Goal: Task Accomplishment & Management: Manage account settings

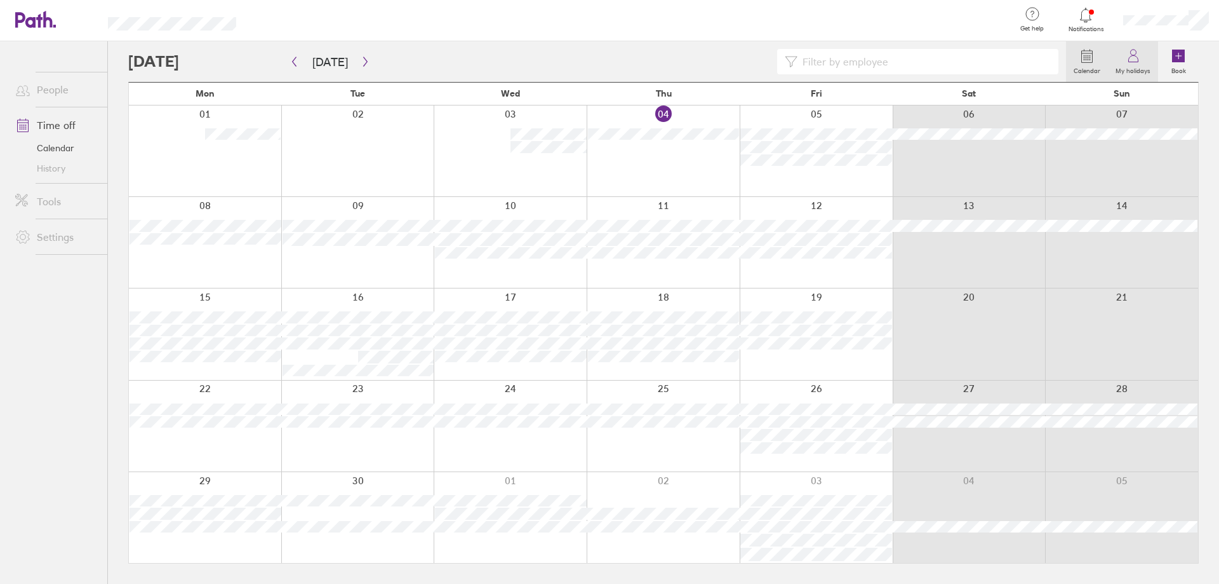
click at [1146, 60] on link "My holidays" at bounding box center [1133, 61] width 50 height 41
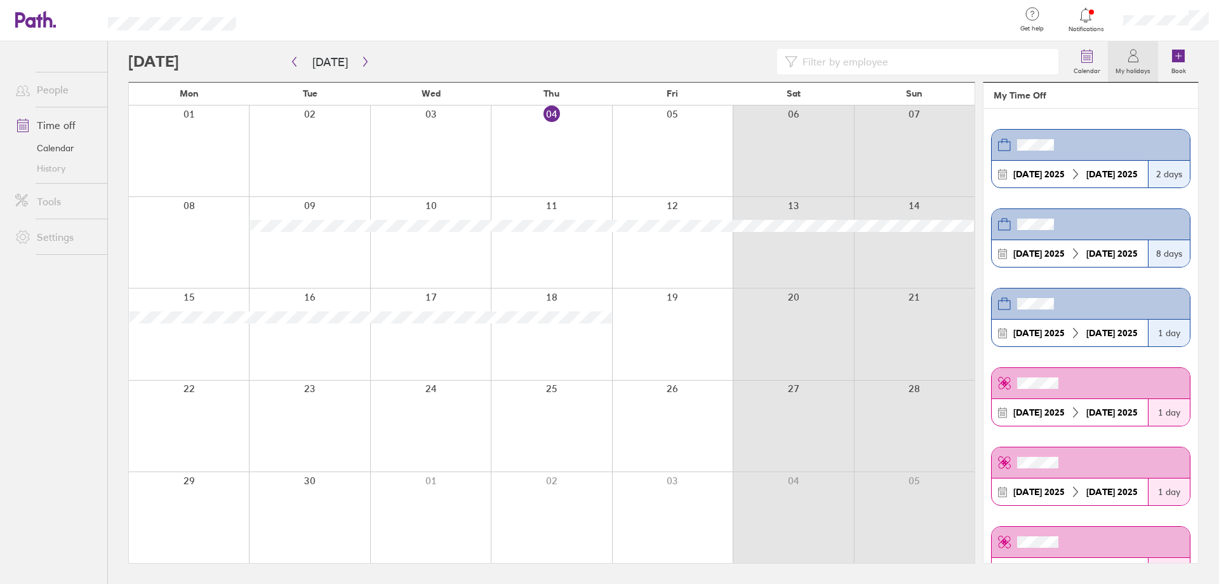
click at [966, 18] on div at bounding box center [631, 20] width 749 height 41
click at [943, 8] on div at bounding box center [631, 20] width 749 height 41
click at [1191, 57] on link "Book" at bounding box center [1178, 61] width 41 height 41
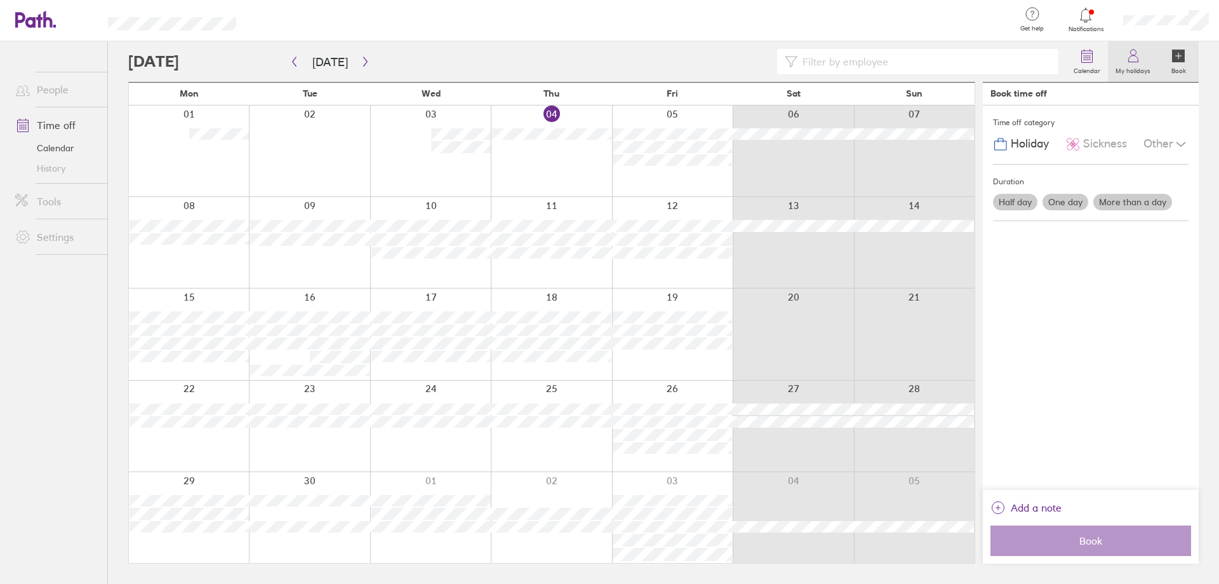
click at [1137, 64] on label "My holidays" at bounding box center [1133, 69] width 50 height 11
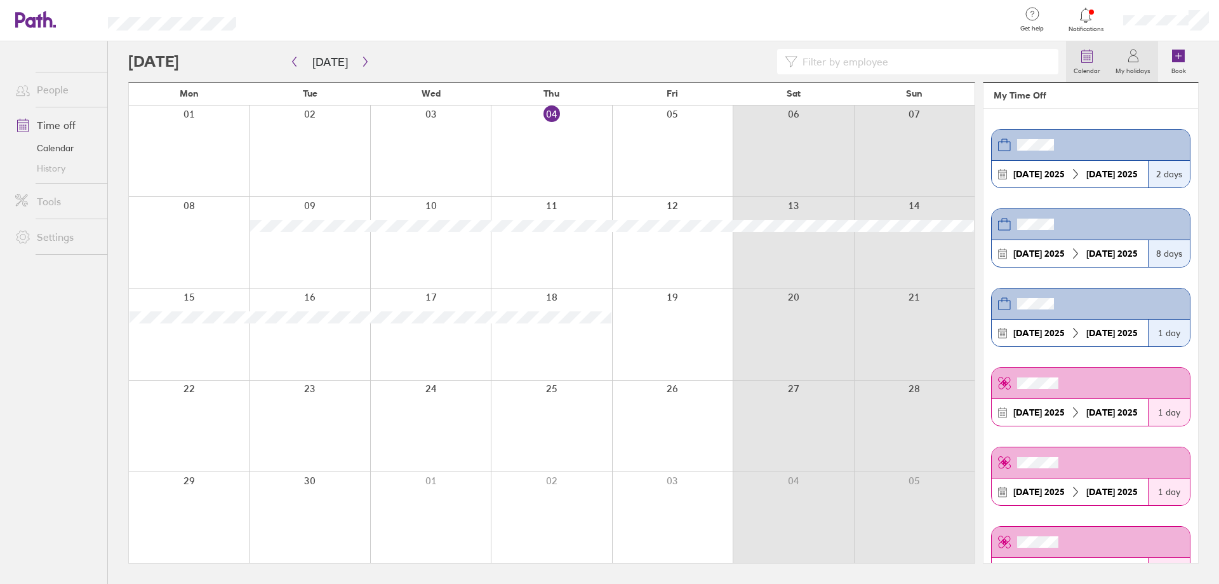
click at [1100, 60] on link "Calendar" at bounding box center [1087, 61] width 42 height 41
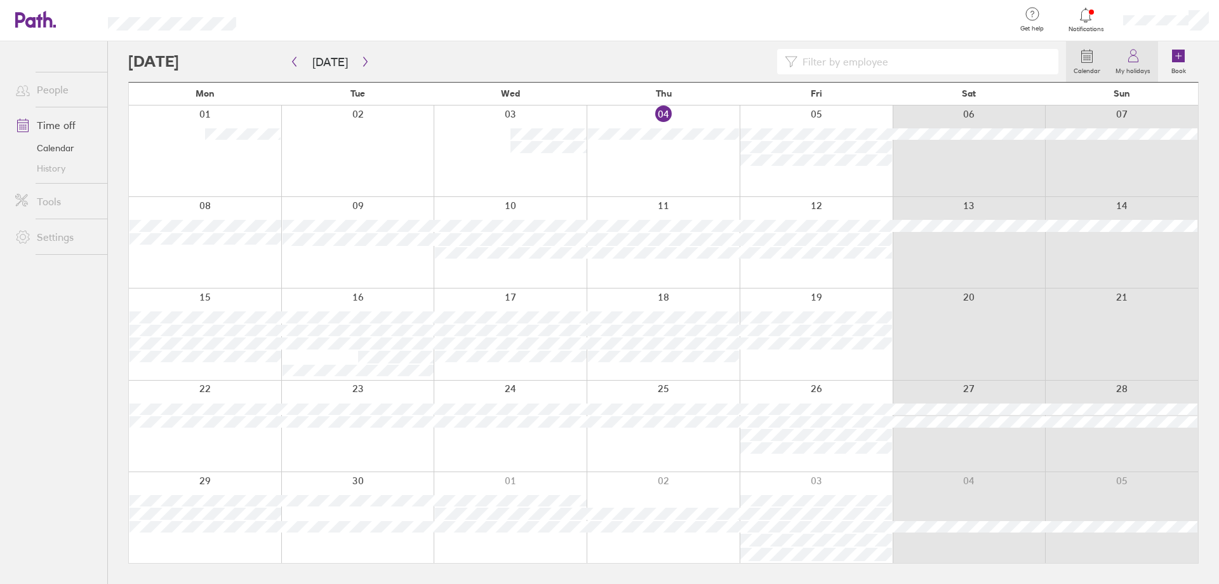
click at [1130, 58] on icon at bounding box center [1133, 55] width 15 height 15
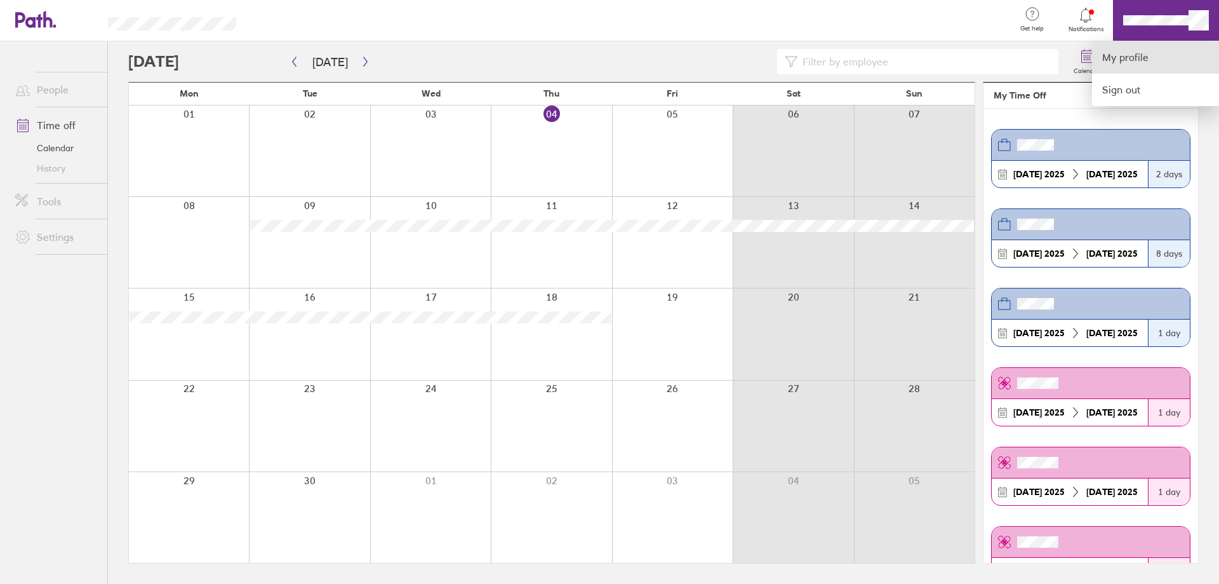
click at [1141, 52] on link "My profile" at bounding box center [1155, 57] width 127 height 32
click at [1147, 57] on link "My profile" at bounding box center [1155, 57] width 127 height 32
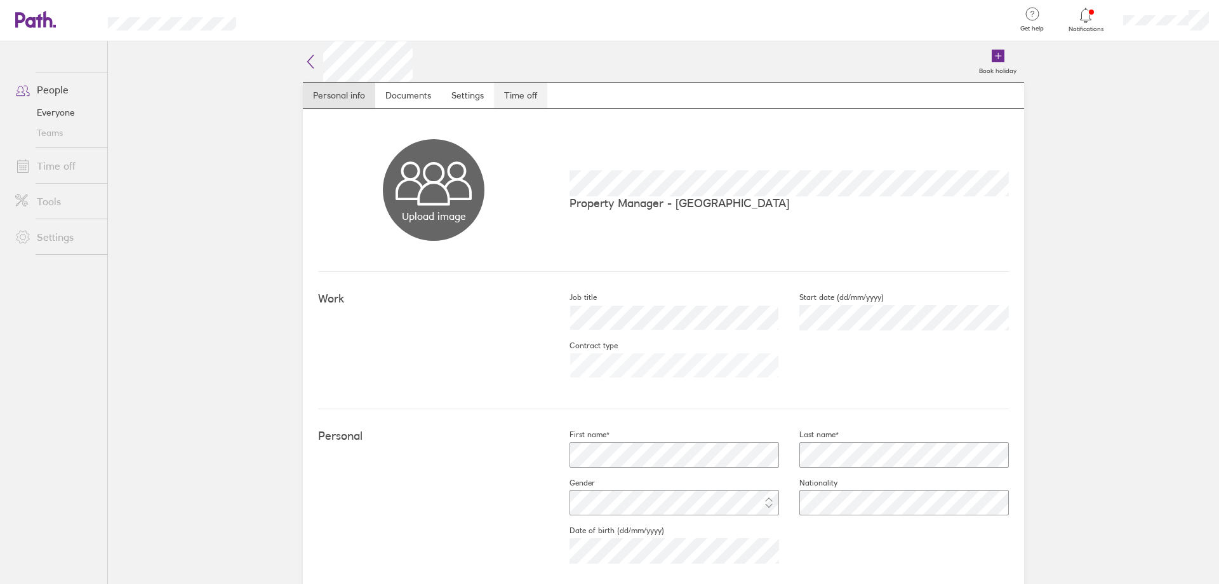
click at [529, 84] on link "Time off" at bounding box center [520, 95] width 53 height 25
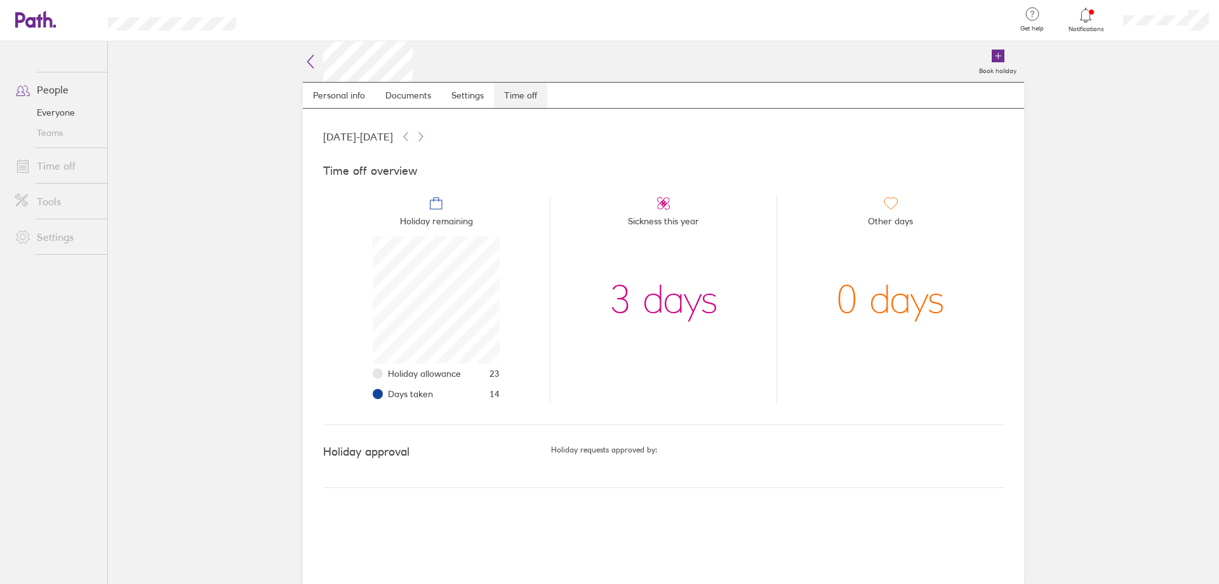
scroll to position [127, 127]
